Goal: Check status: Check status

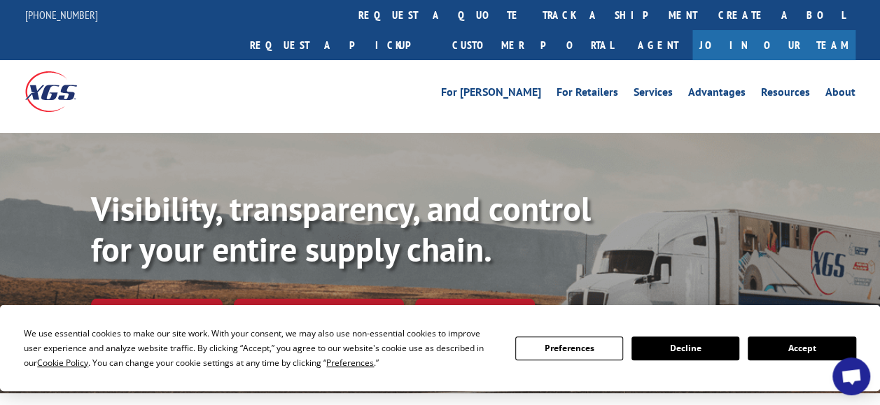
click at [532, 16] on link "track a shipment" at bounding box center [620, 15] width 176 height 30
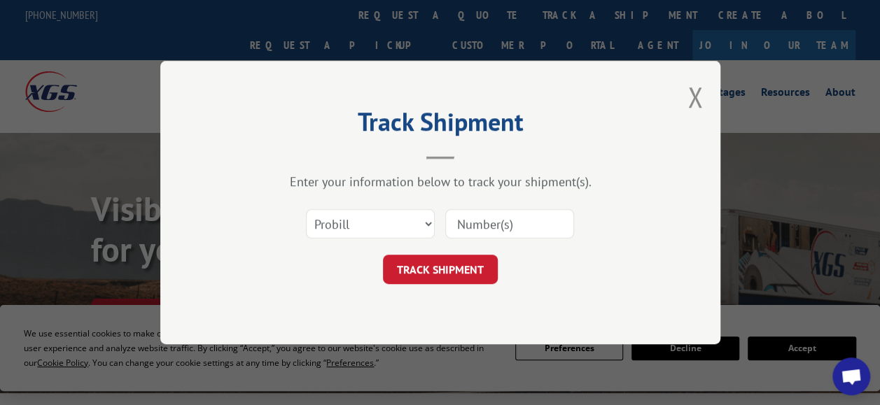
click at [521, 227] on input at bounding box center [509, 223] width 129 height 29
paste input "872321"
type input "872321"
click at [419, 272] on button "TRACK SHIPMENT" at bounding box center [440, 269] width 115 height 29
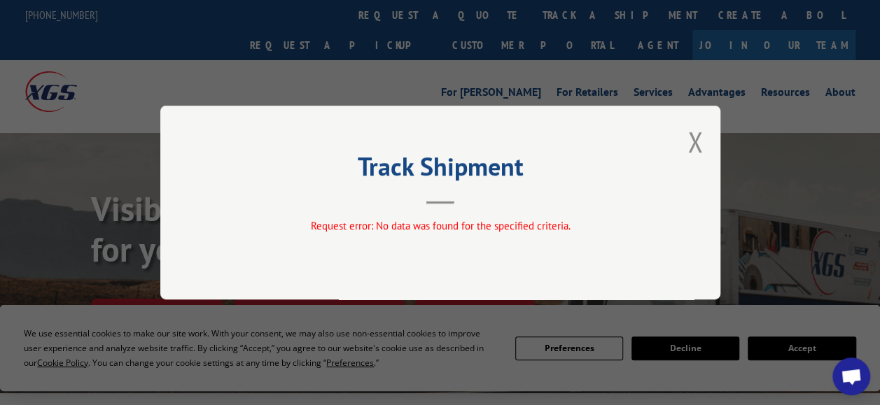
click at [703, 136] on div "Track Shipment Request error: No data was found for the specified criteria." at bounding box center [440, 203] width 560 height 194
click at [688, 142] on button "Close modal" at bounding box center [694, 141] width 15 height 37
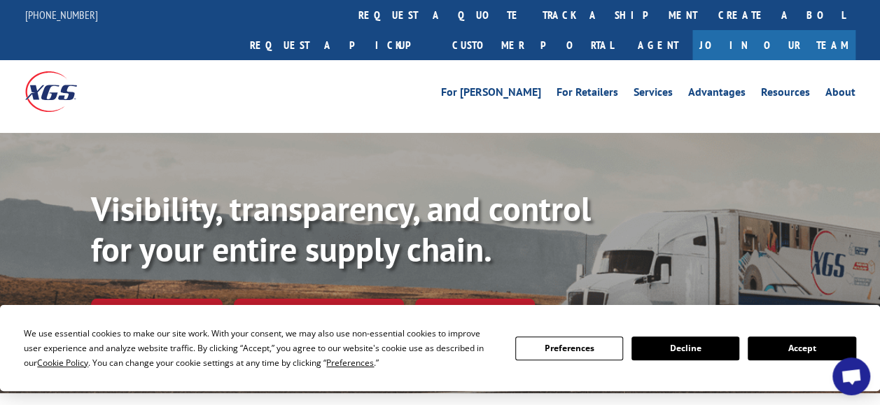
click at [781, 348] on button "Accept" at bounding box center [801, 349] width 108 height 24
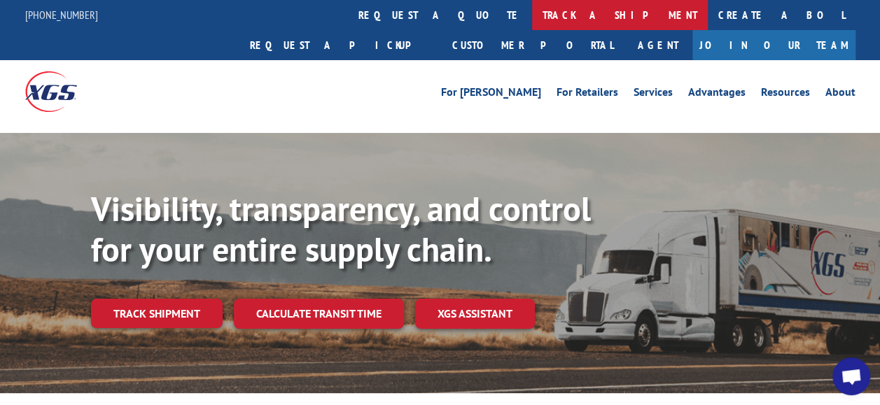
click at [532, 13] on link "track a shipment" at bounding box center [620, 15] width 176 height 30
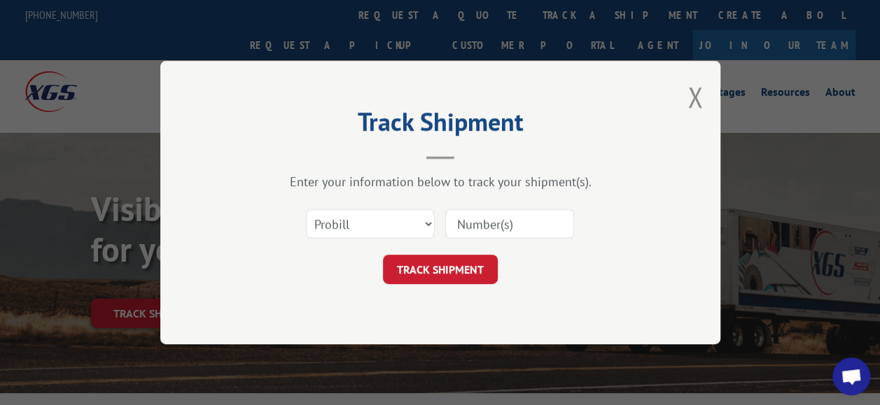
click at [487, 220] on input at bounding box center [509, 223] width 129 height 29
paste input "872321"
type input "872321"
click at [384, 218] on select "Select category... Probill BOL PO" at bounding box center [370, 223] width 129 height 29
select select "bol"
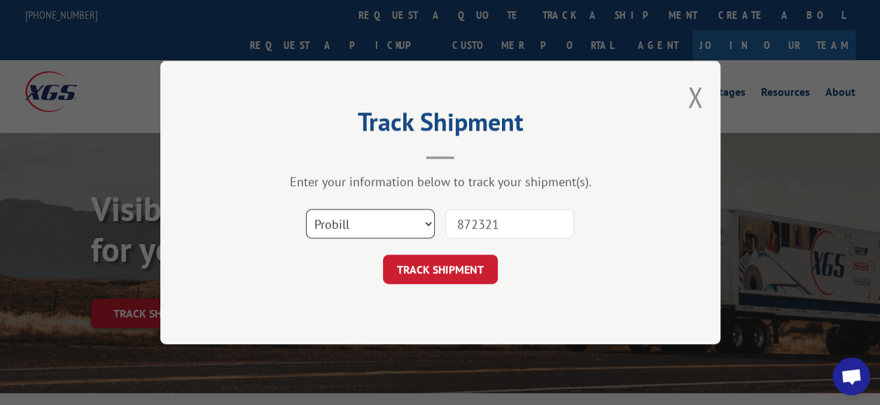
click at [306, 209] on select "Select category... Probill BOL PO" at bounding box center [370, 223] width 129 height 29
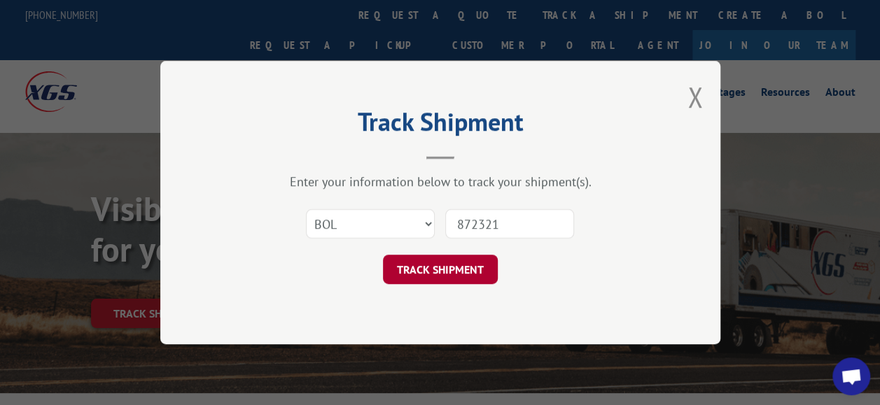
click at [452, 274] on button "TRACK SHIPMENT" at bounding box center [440, 269] width 115 height 29
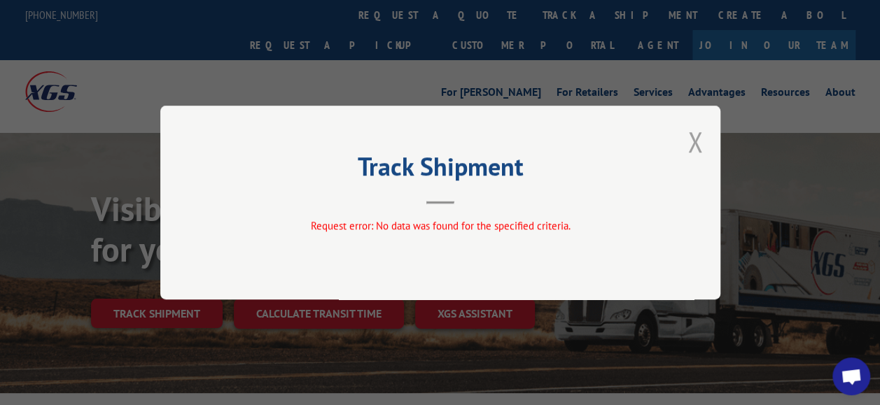
click at [698, 138] on button "Close modal" at bounding box center [694, 141] width 15 height 37
